Goal: Task Accomplishment & Management: Manage account settings

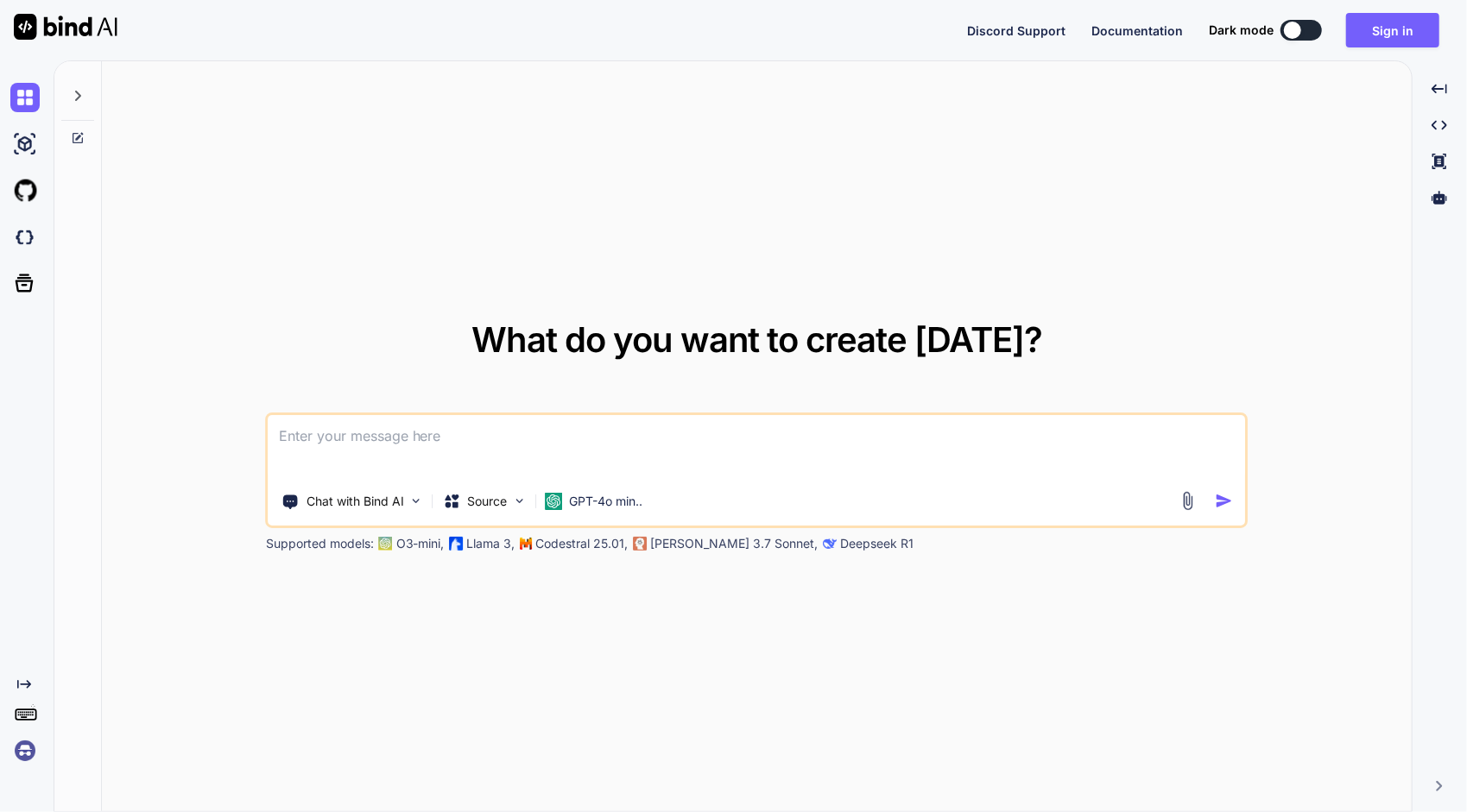
click at [424, 489] on div "Chat with Bind AI" at bounding box center [353, 502] width 155 height 35
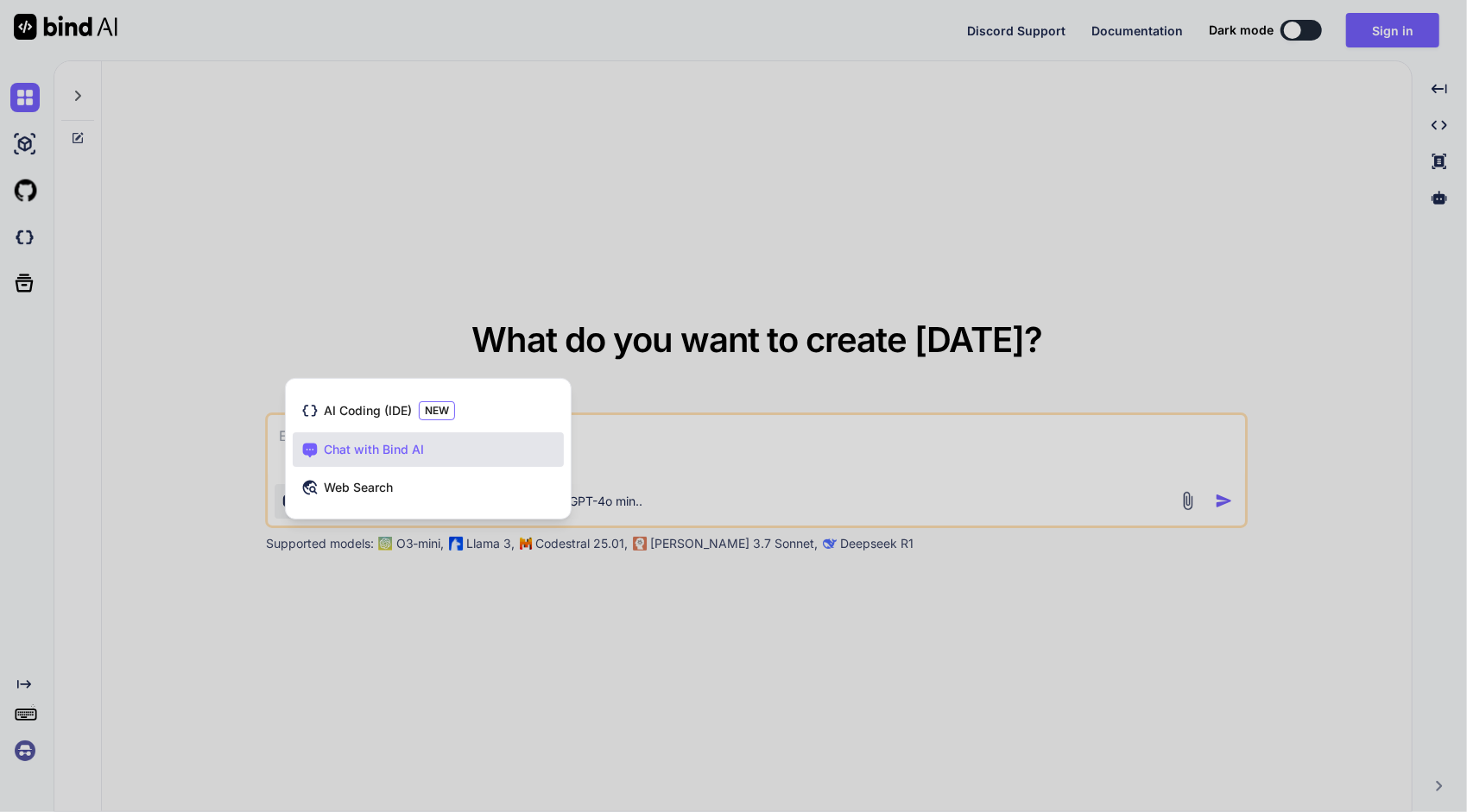
click at [1295, 224] on div at bounding box center [734, 406] width 1467 height 812
type textarea "x"
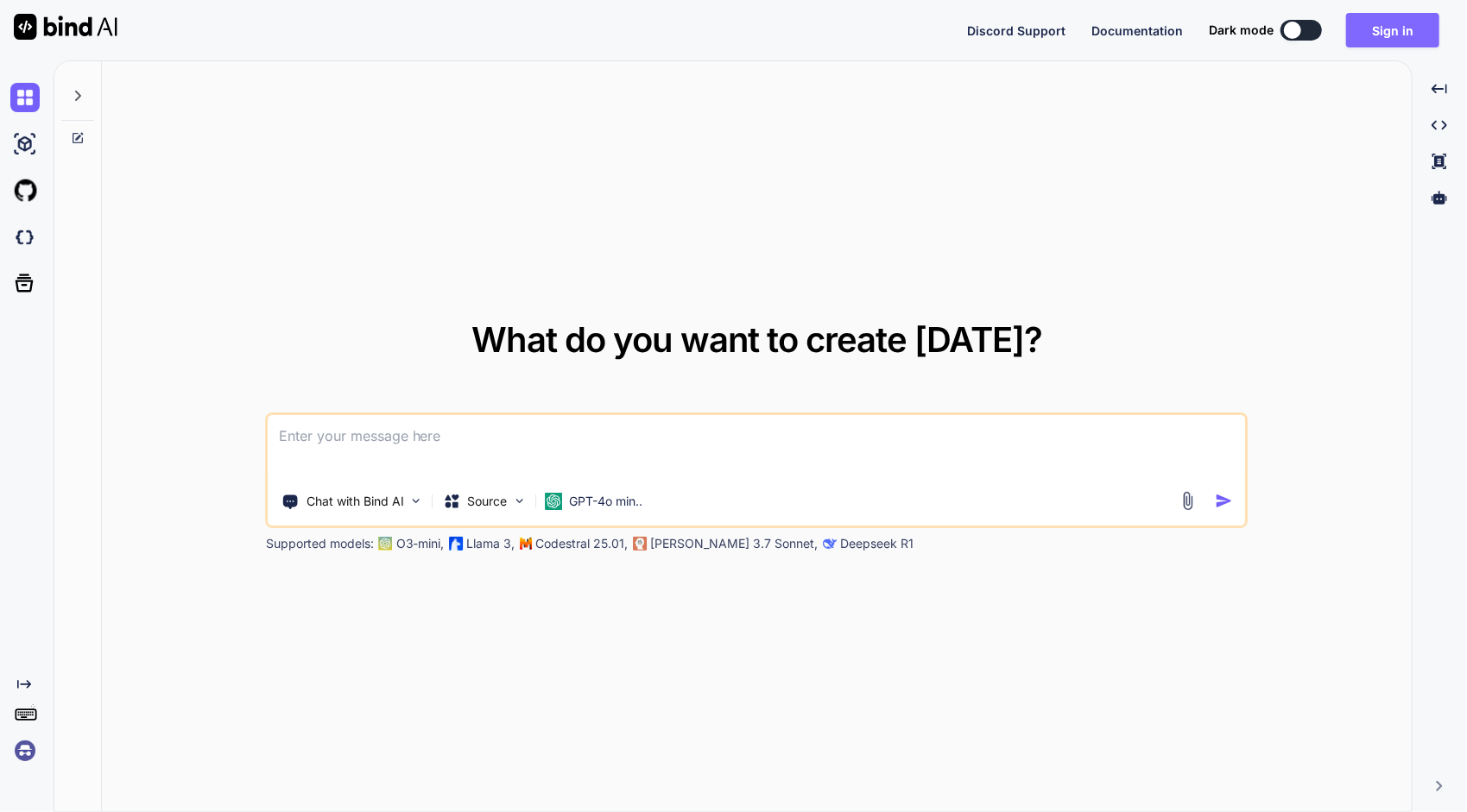
click at [1438, 33] on button "Sign in" at bounding box center [1392, 30] width 93 height 35
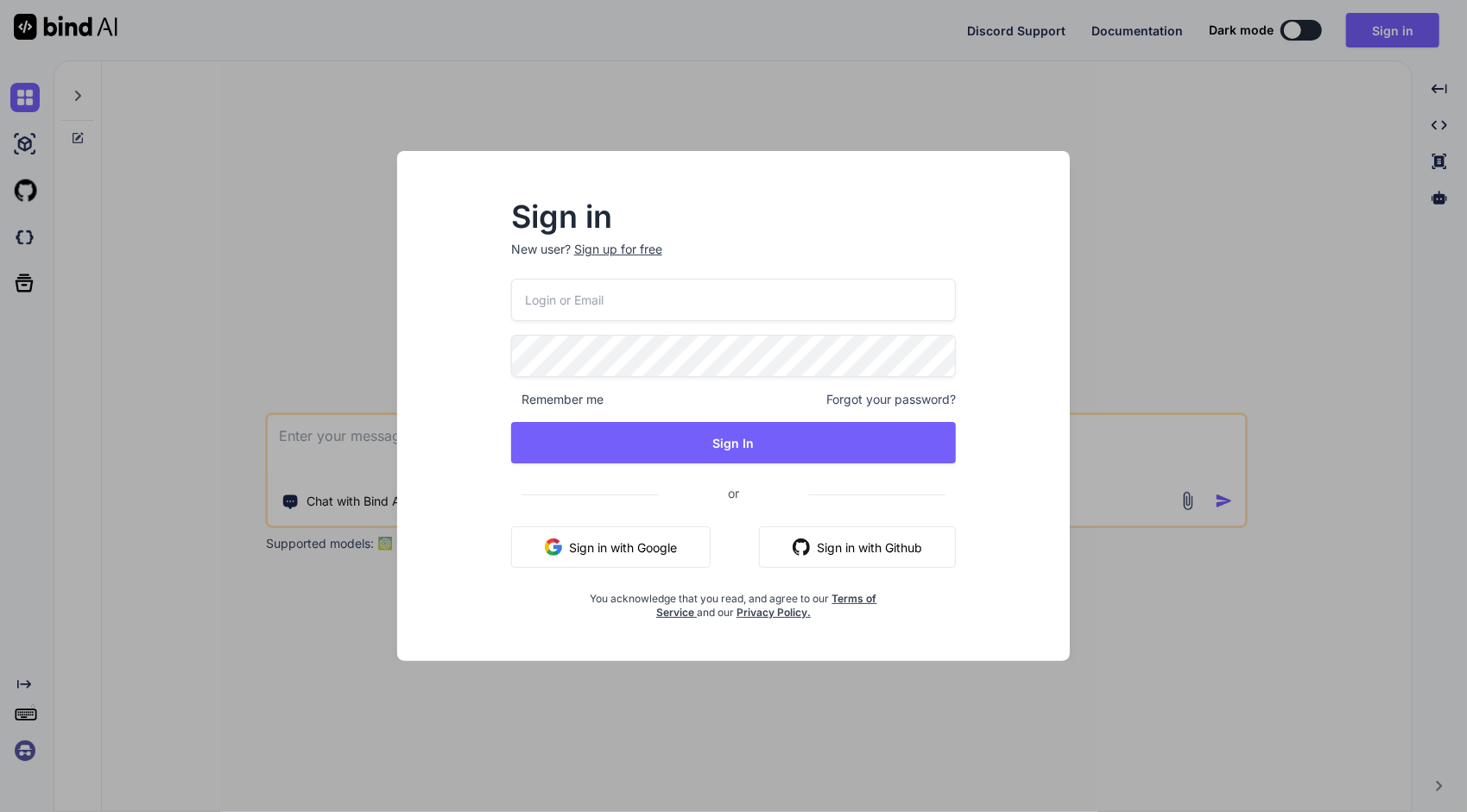
type input "[EMAIL_ADDRESS][DOMAIN_NAME]"
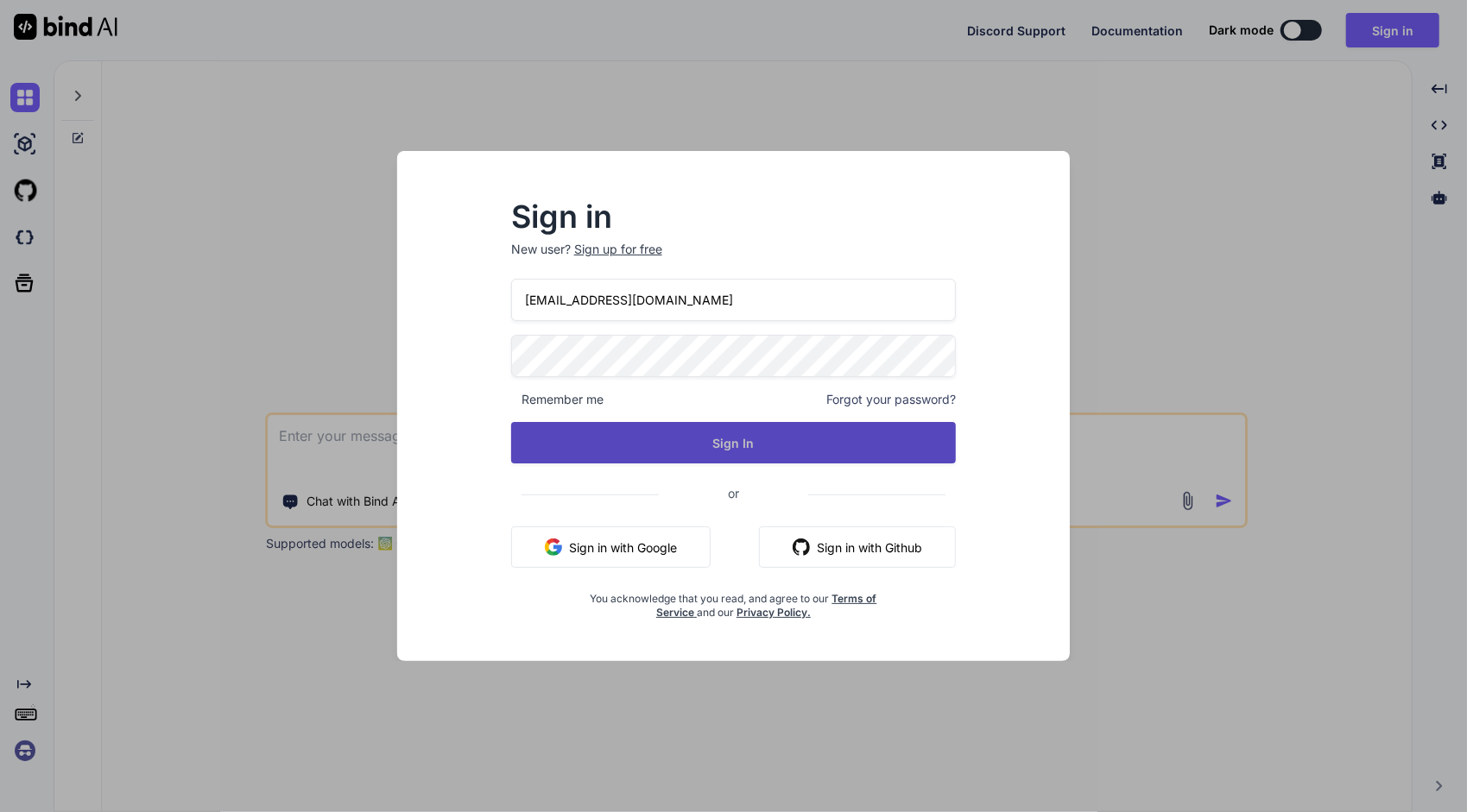
click at [716, 451] on button "Sign In" at bounding box center [734, 442] width 445 height 41
click at [768, 443] on button "Sign In" at bounding box center [734, 442] width 445 height 41
click at [708, 433] on button "Sign In" at bounding box center [734, 442] width 445 height 41
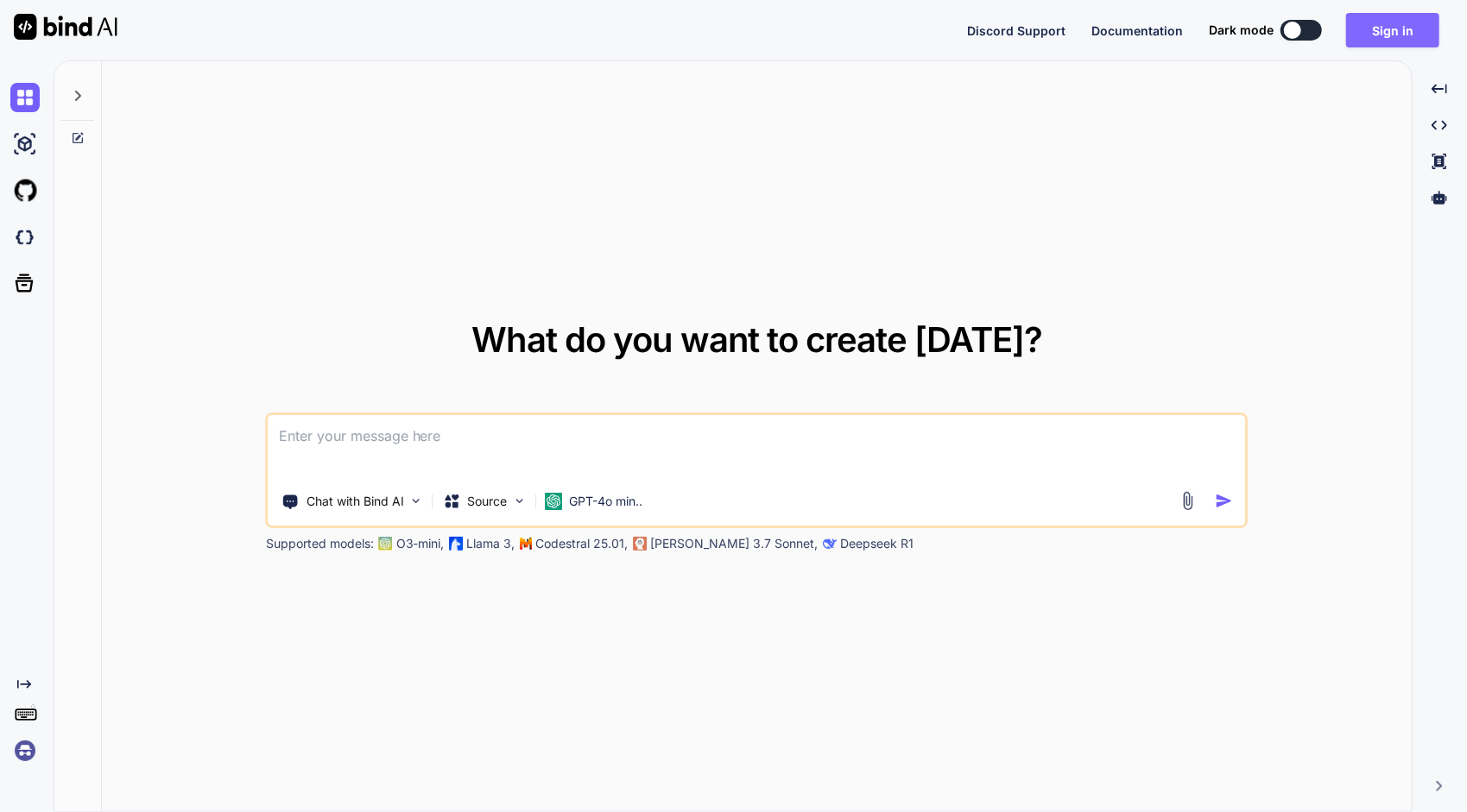
click at [1361, 28] on button "Sign in" at bounding box center [1392, 30] width 93 height 35
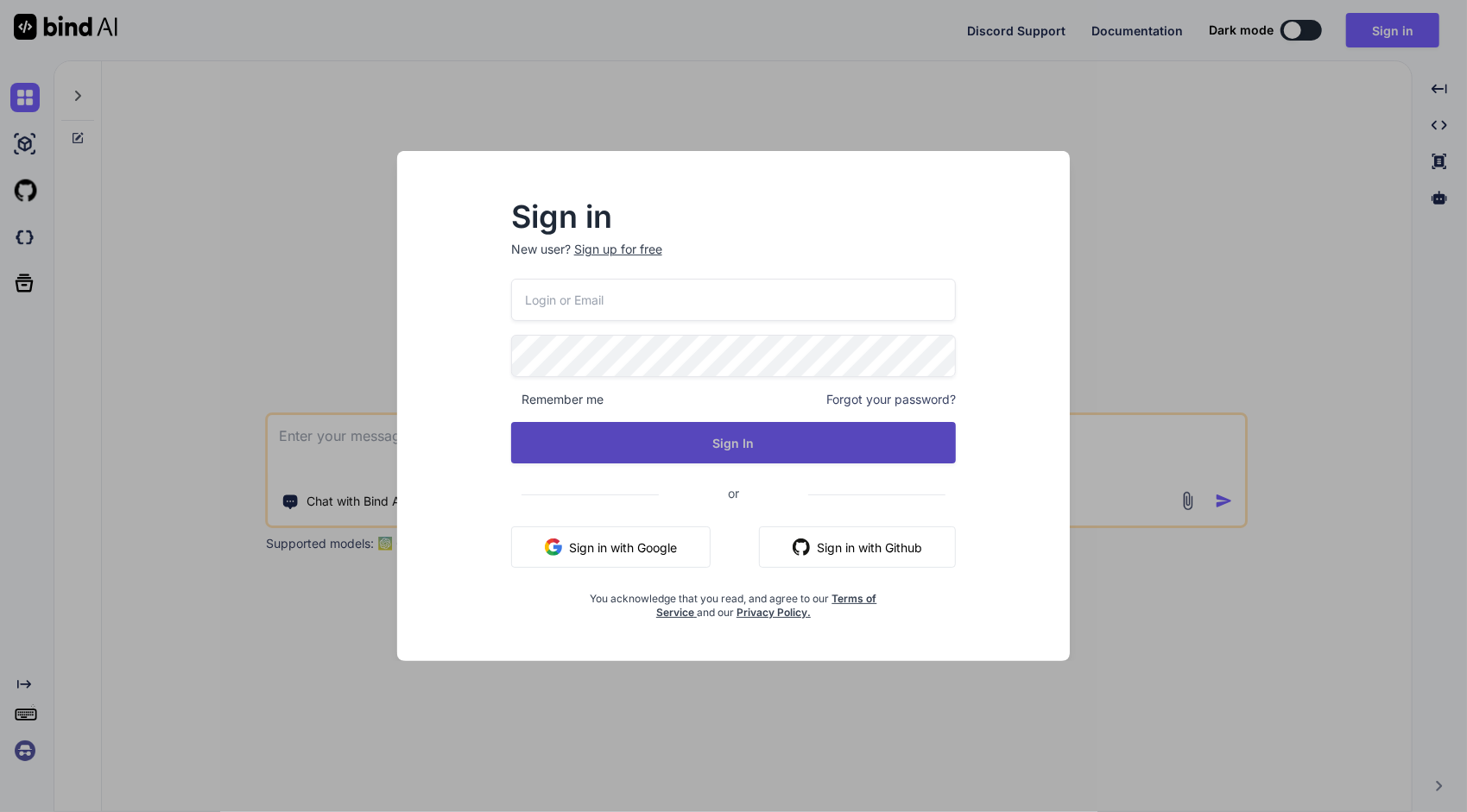
type input "[EMAIL_ADDRESS][DOMAIN_NAME]"
click at [714, 446] on button "Sign In" at bounding box center [734, 442] width 445 height 41
click at [737, 431] on button "Sign In" at bounding box center [734, 442] width 445 height 41
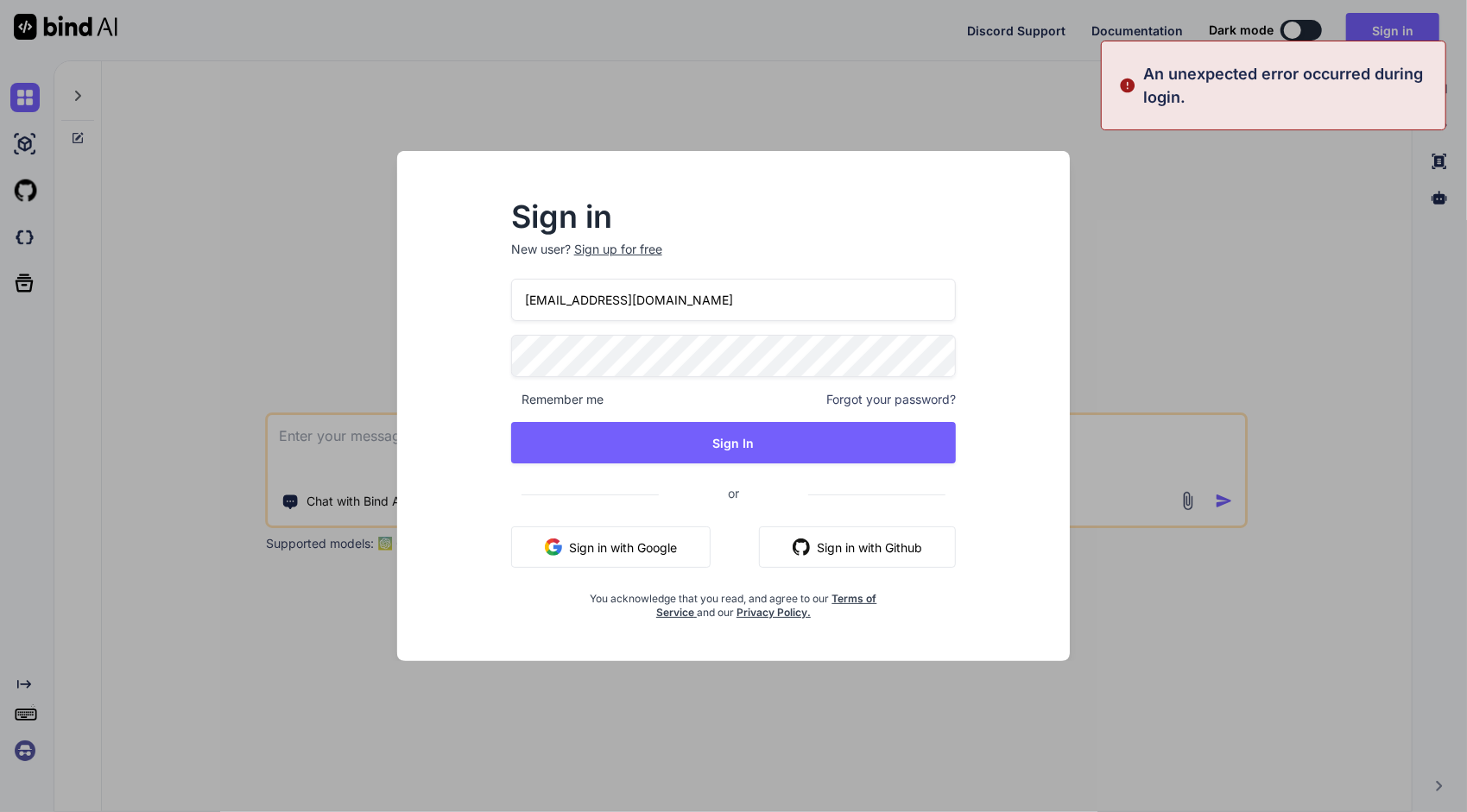
click at [1044, 71] on div "Sign in New user? Sign up for free [EMAIL_ADDRESS][DOMAIN_NAME] Remember me For…" at bounding box center [734, 406] width 1467 height 812
